Goal: Check status: Check status

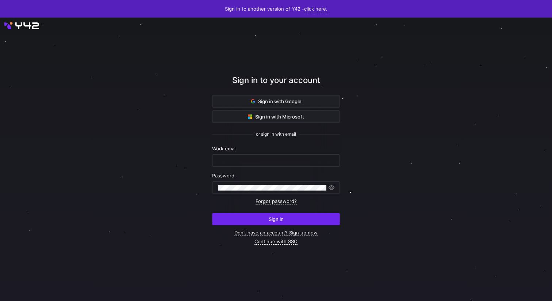
type input "renate.perez@intermate.de"
click at [255, 217] on span "submit" at bounding box center [276, 219] width 127 height 12
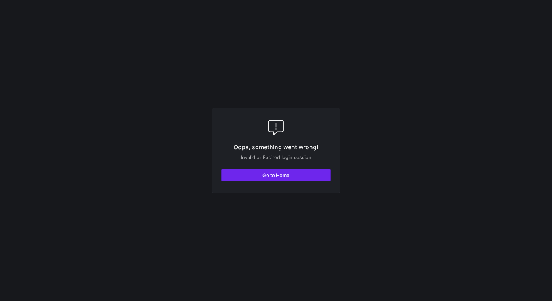
click at [271, 176] on span "Go to Home" at bounding box center [276, 175] width 27 height 6
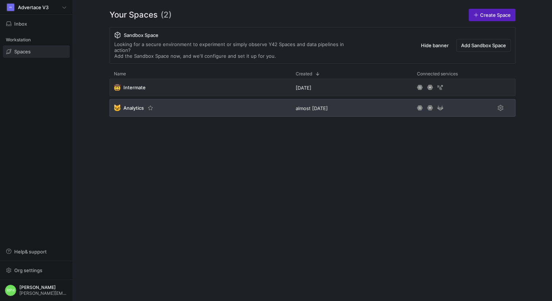
click at [137, 105] on span "Analytics" at bounding box center [134, 108] width 20 height 6
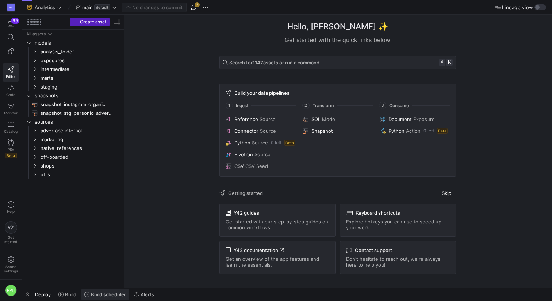
click at [98, 294] on span "Build scheduler" at bounding box center [108, 294] width 35 height 6
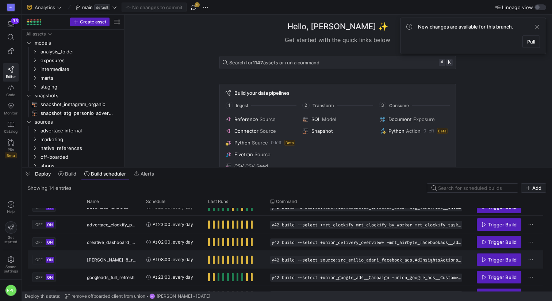
scroll to position [37, 0]
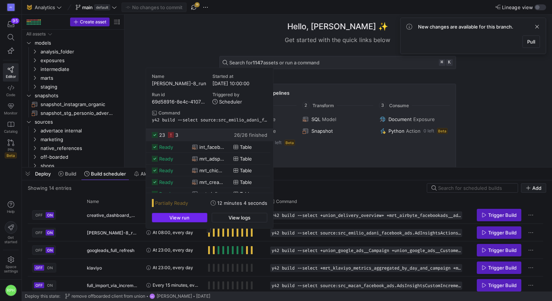
click at [176, 217] on span "View run" at bounding box center [180, 217] width 20 height 6
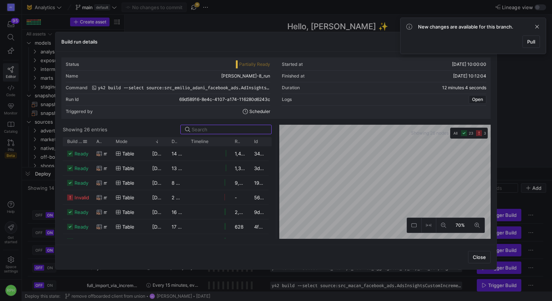
click at [77, 143] on span "Build status" at bounding box center [74, 141] width 15 height 5
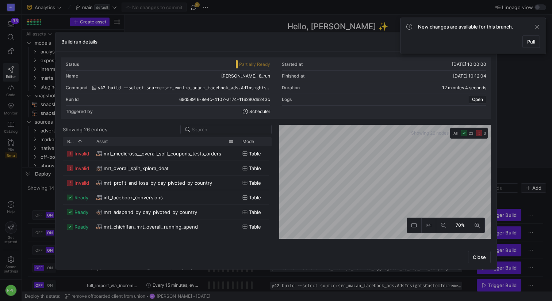
drag, startPoint x: 111, startPoint y: 142, endPoint x: 238, endPoint y: 143, distance: 126.8
click at [238, 143] on div at bounding box center [238, 141] width 3 height 9
click at [539, 26] on span at bounding box center [537, 26] width 9 height 9
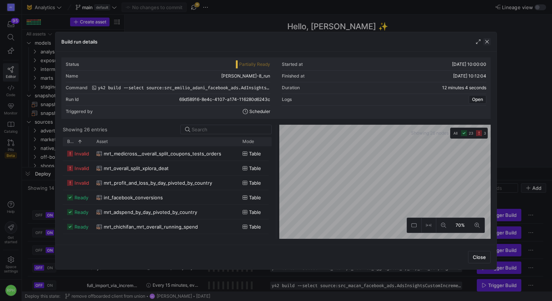
click at [489, 43] on span "button" at bounding box center [487, 41] width 7 height 7
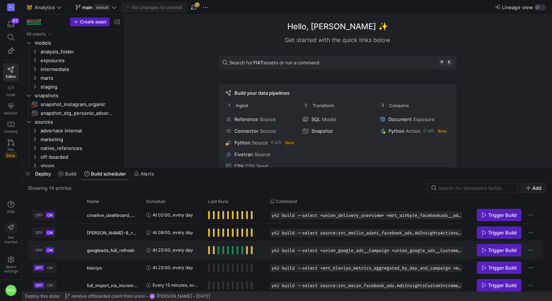
click at [209, 252] on span "Press SPACE to select this row." at bounding box center [209, 250] width 2 height 8
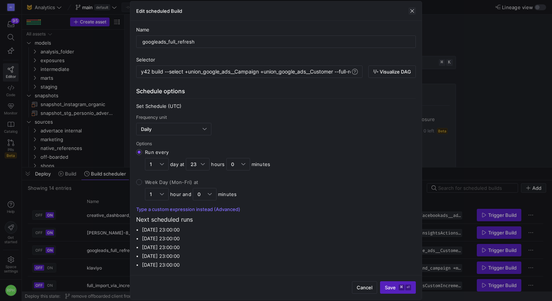
click at [413, 11] on span "button" at bounding box center [412, 10] width 7 height 7
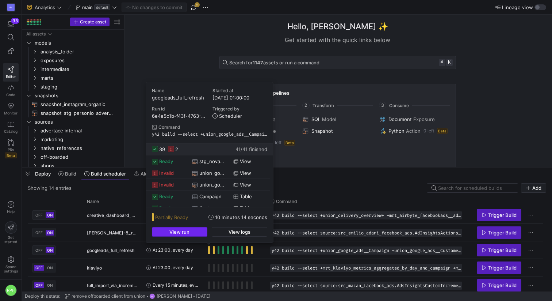
click at [198, 231] on span "button" at bounding box center [179, 231] width 55 height 9
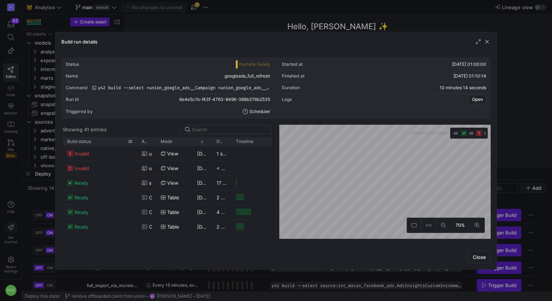
drag, startPoint x: 91, startPoint y: 142, endPoint x: 144, endPoint y: 142, distance: 52.3
click at [139, 142] on div at bounding box center [137, 141] width 3 height 9
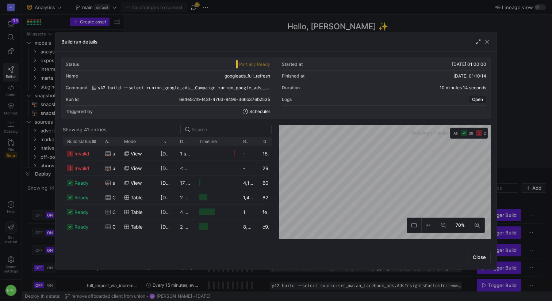
drag, startPoint x: 144, startPoint y: 142, endPoint x: 100, endPoint y: 142, distance: 43.8
click at [100, 142] on div at bounding box center [100, 141] width 3 height 9
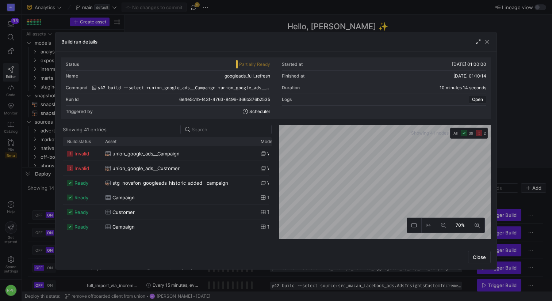
drag, startPoint x: 119, startPoint y: 142, endPoint x: 256, endPoint y: 147, distance: 137.1
click at [256, 147] on div "Build status Asset Mode 1" at bounding box center [167, 188] width 209 height 102
click at [141, 153] on span "union_google_ads__Campaign" at bounding box center [146, 154] width 67 height 14
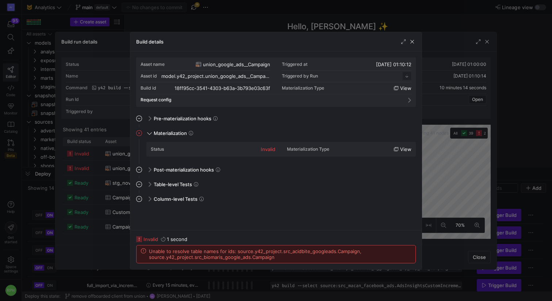
scroll to position [66, 0]
click at [413, 42] on span "button" at bounding box center [412, 41] width 7 height 7
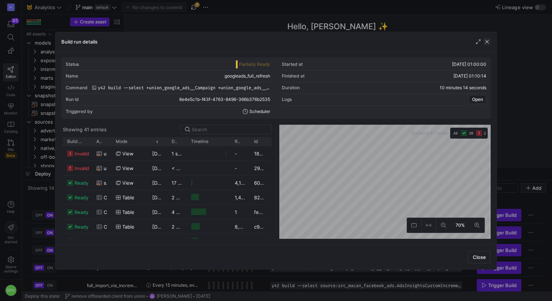
click at [487, 41] on span "button" at bounding box center [487, 41] width 7 height 7
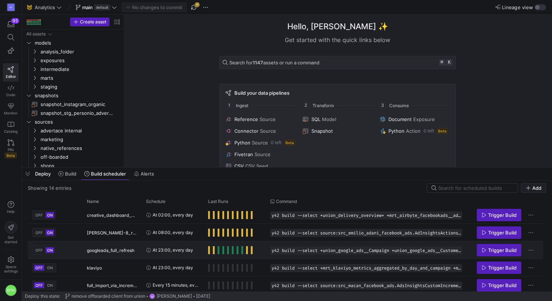
click at [210, 251] on span "Press SPACE to select this row." at bounding box center [209, 250] width 2 height 8
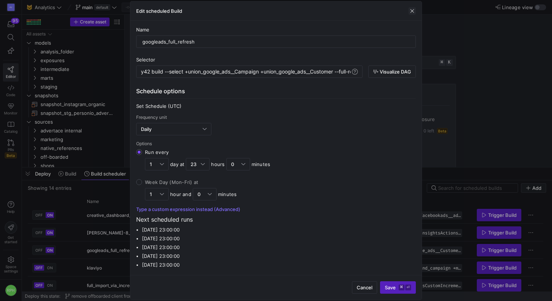
click at [413, 10] on span "button" at bounding box center [412, 10] width 7 height 7
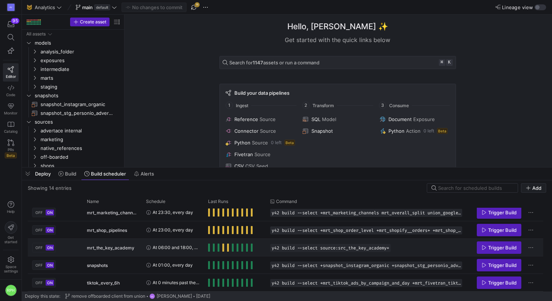
scroll to position [151, 0]
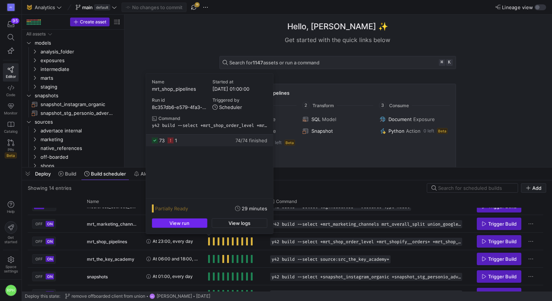
click at [198, 223] on span "button" at bounding box center [179, 223] width 55 height 9
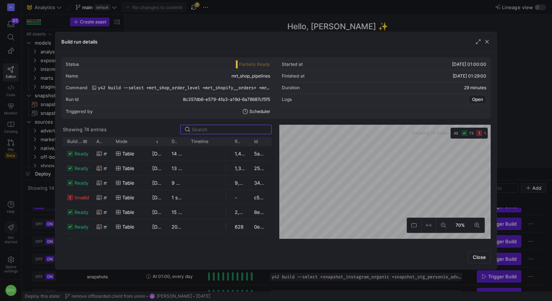
click at [79, 141] on span "Build status" at bounding box center [74, 141] width 15 height 5
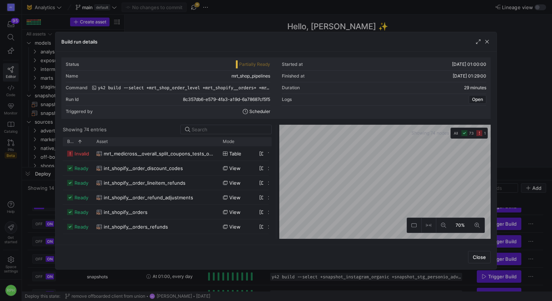
drag, startPoint x: 111, startPoint y: 141, endPoint x: 229, endPoint y: 154, distance: 118.7
click at [229, 154] on div "Build status 1 Asset Mode" at bounding box center [167, 188] width 209 height 102
click at [487, 42] on span "button" at bounding box center [487, 41] width 7 height 7
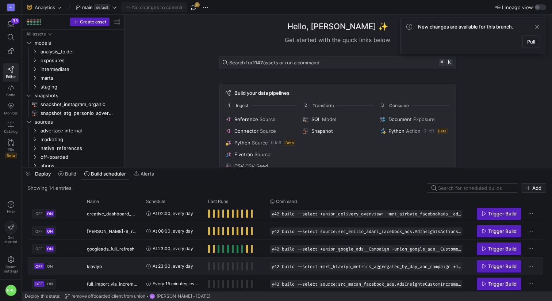
scroll to position [0, 0]
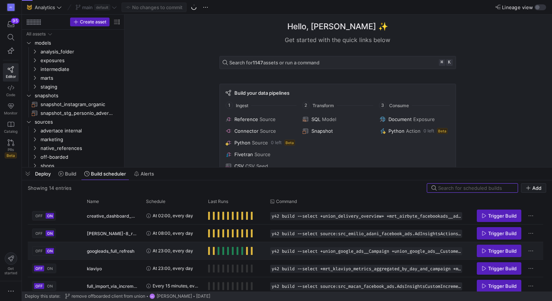
scroll to position [37, 0]
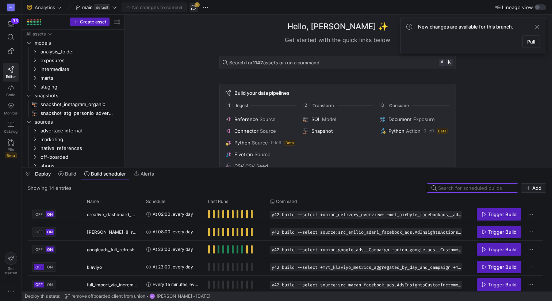
click at [193, 11] on span "button" at bounding box center [194, 7] width 9 height 9
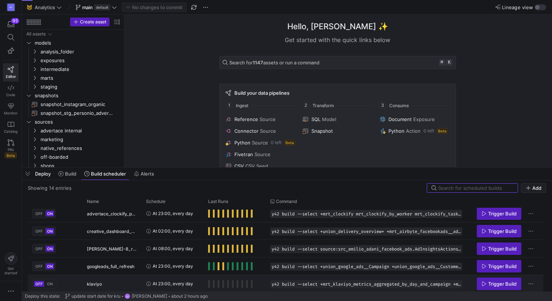
scroll to position [22, 0]
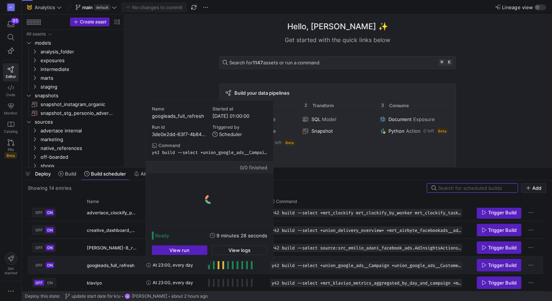
drag, startPoint x: 209, startPoint y: 267, endPoint x: 203, endPoint y: 267, distance: 6.2
click at [207, 267] on div "Press SPACE to select this row." at bounding box center [235, 264] width 62 height 17
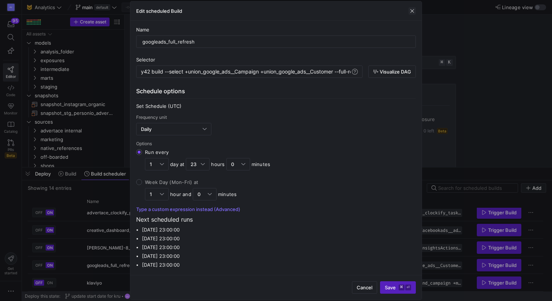
click at [413, 10] on span "button" at bounding box center [412, 10] width 7 height 7
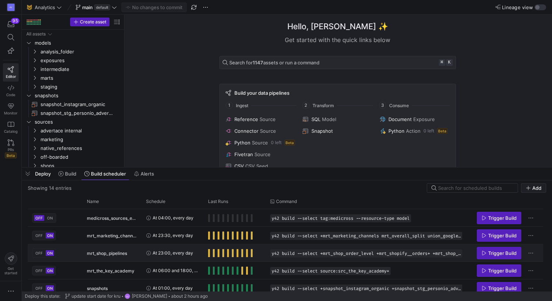
scroll to position [162, 0]
